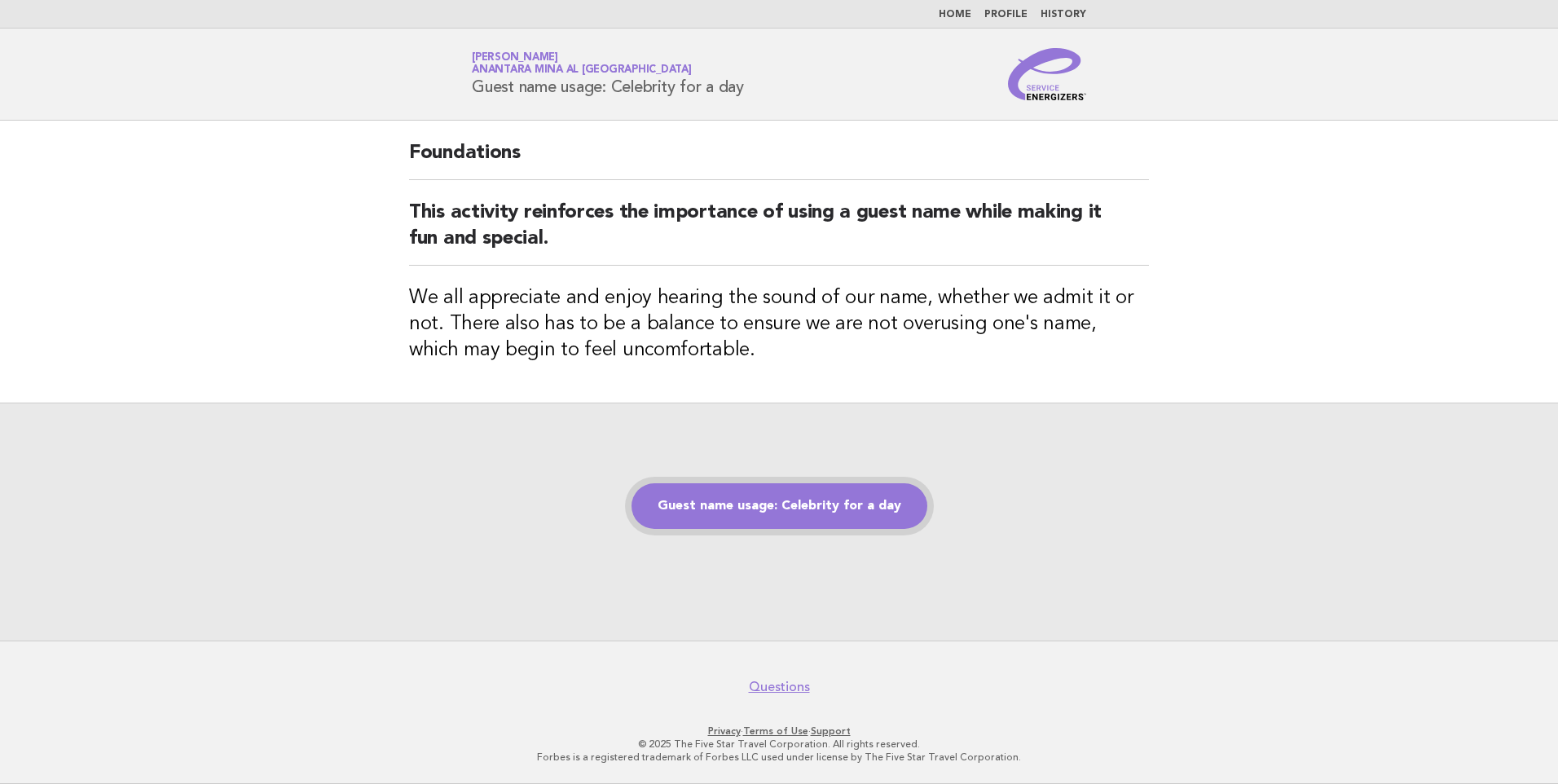
click at [694, 508] on link "Guest name usage: Celebrity for a day" at bounding box center [779, 506] width 296 height 46
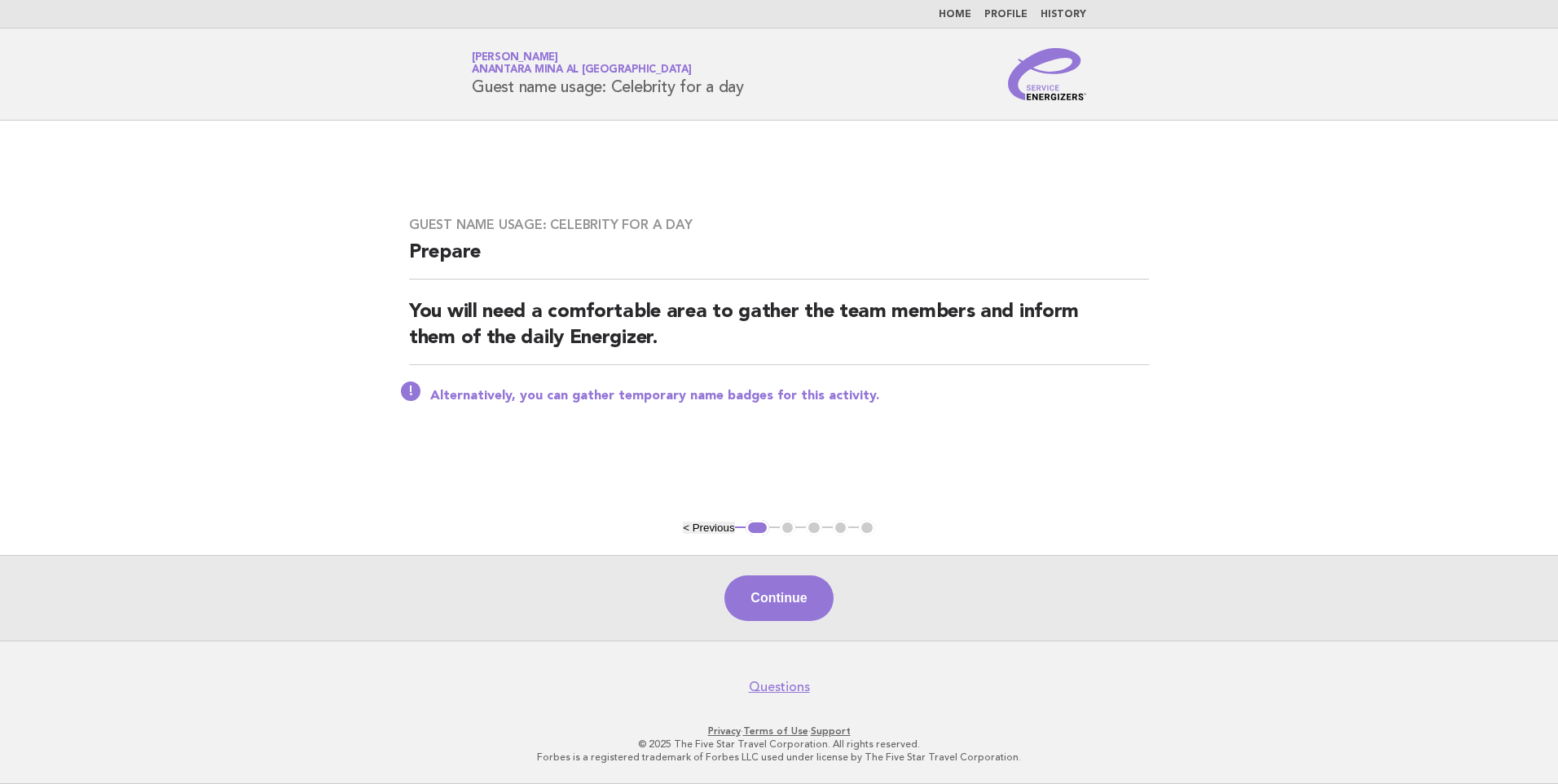
click at [826, 627] on div "Continue" at bounding box center [779, 598] width 1558 height 85
click at [803, 604] on button "Continue" at bounding box center [779, 598] width 109 height 46
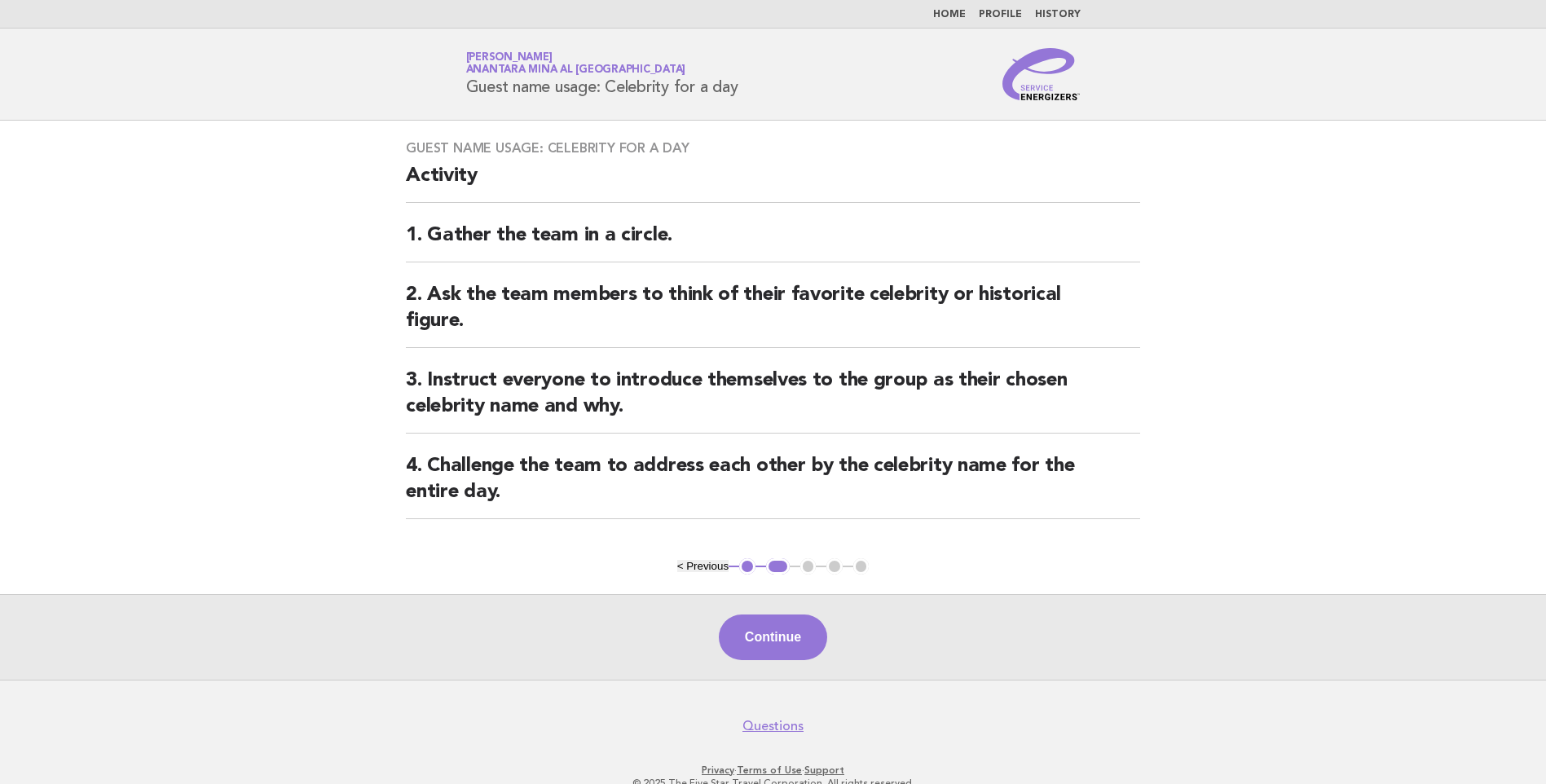
click at [818, 619] on button "Continue" at bounding box center [773, 637] width 109 height 46
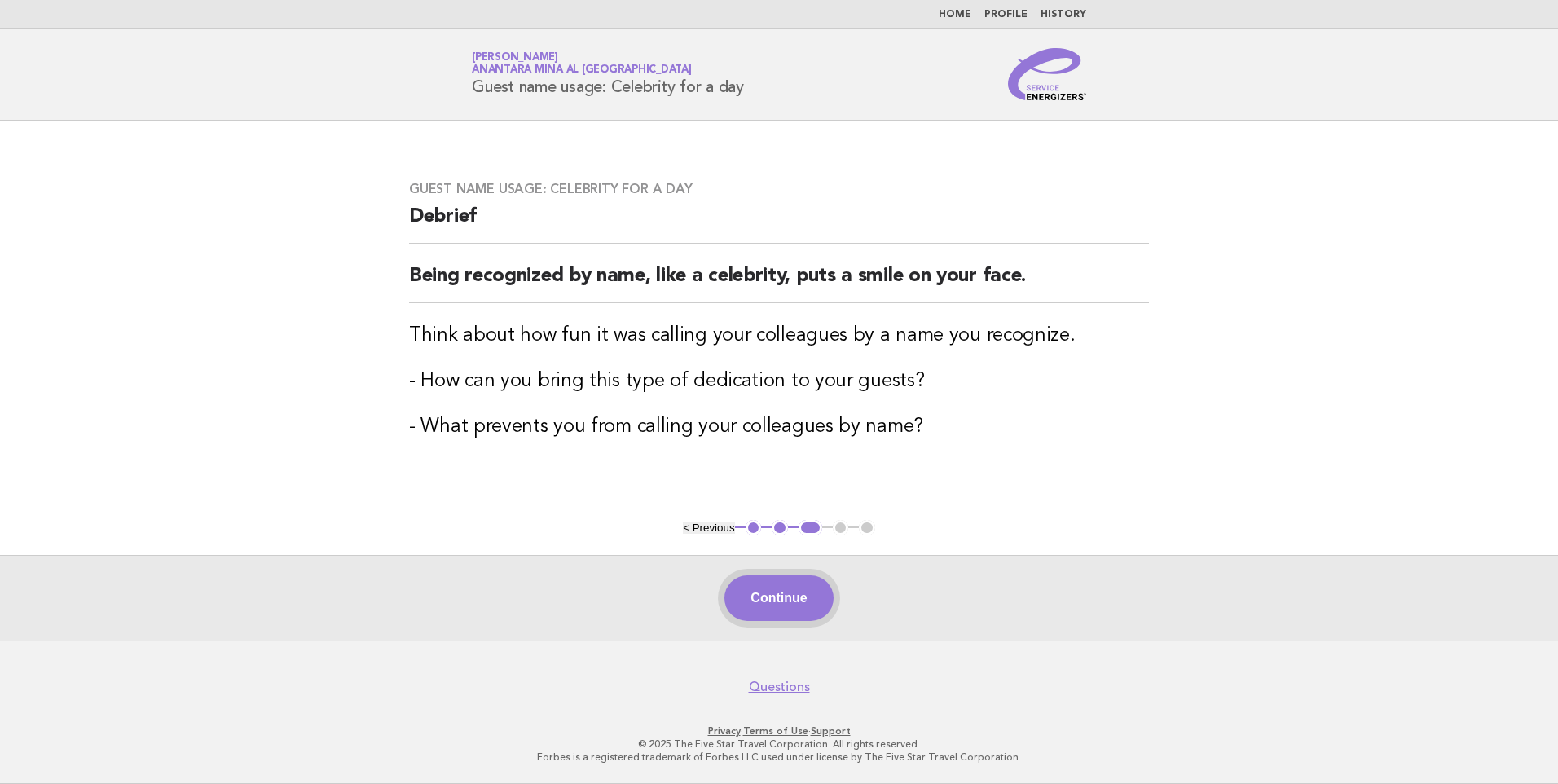
click at [821, 588] on button "Continue" at bounding box center [779, 598] width 109 height 46
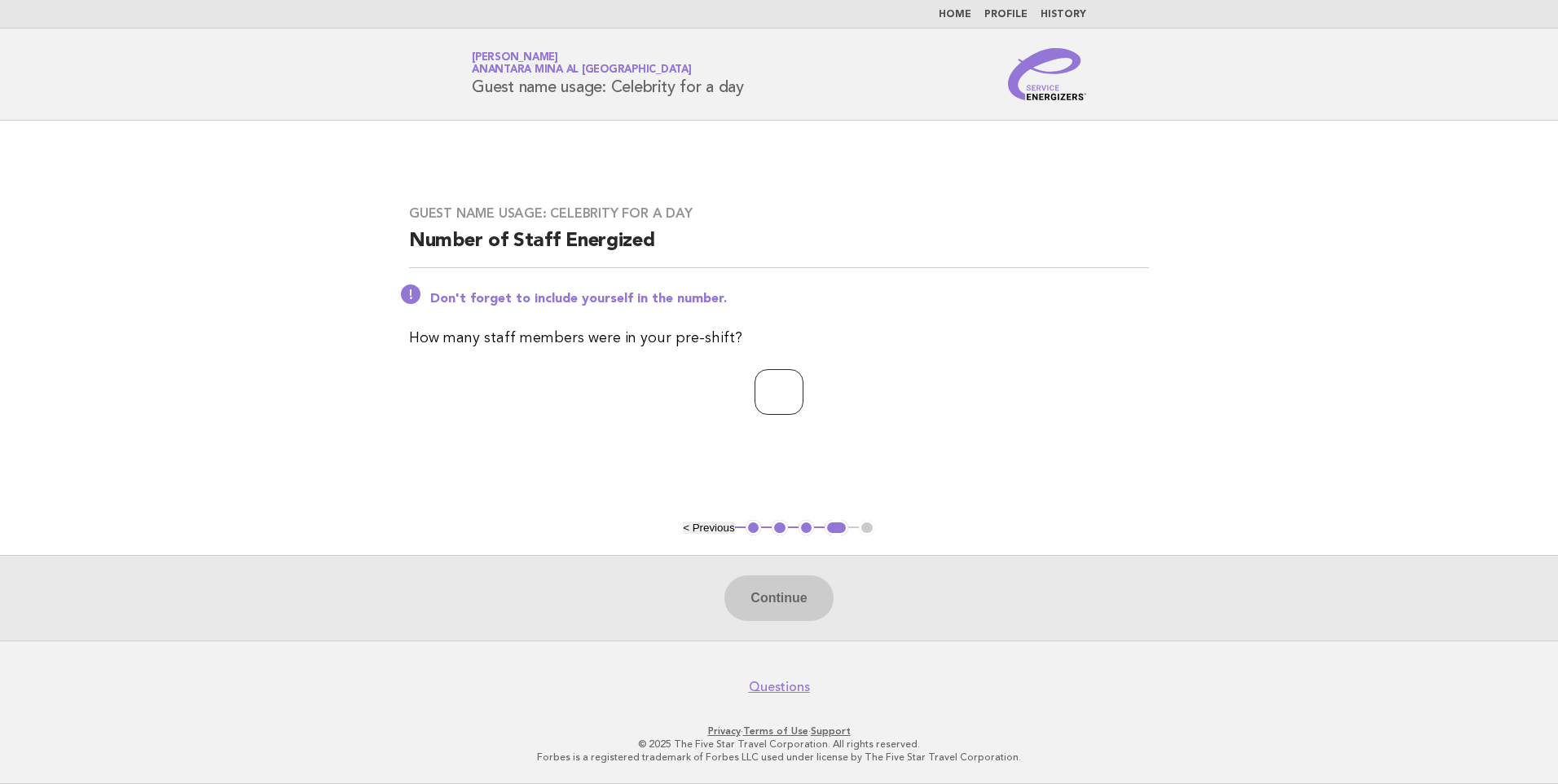
click at [797, 394] on input "number" at bounding box center [779, 391] width 49 height 46
type input "*"
click at [793, 606] on button "Continue" at bounding box center [779, 598] width 109 height 46
